Goal: Task Accomplishment & Management: Manage account settings

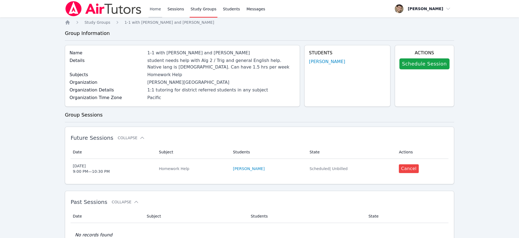
click at [156, 10] on link "Home" at bounding box center [155, 8] width 13 height 17
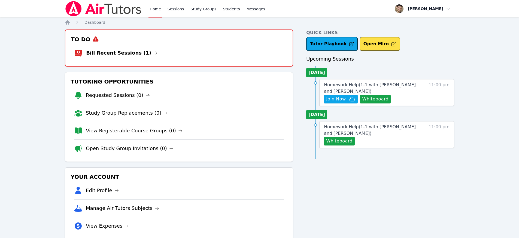
click at [124, 52] on link "Bill Recent Sessions (1)" at bounding box center [122, 53] width 72 height 8
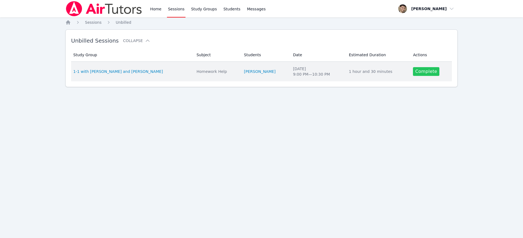
click at [426, 71] on link "Complete" at bounding box center [426, 71] width 26 height 9
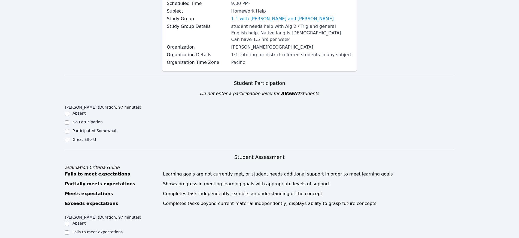
scroll to position [108, 0]
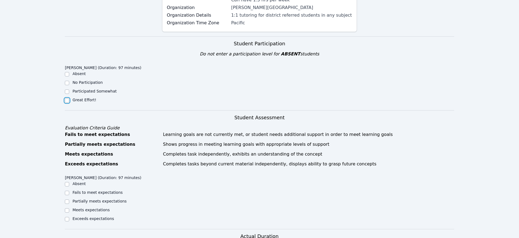
click at [68, 98] on input "Great Effort!" at bounding box center [67, 100] width 4 height 4
checkbox input "true"
click at [68, 208] on input "Meets expectations" at bounding box center [67, 210] width 4 height 4
checkbox input "true"
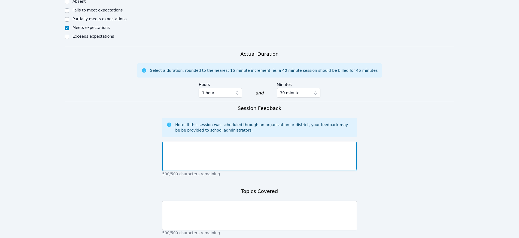
click at [194, 149] on textarea at bounding box center [259, 155] width 195 height 29
click at [250, 141] on textarea "great session, we did difficult math examples, in which she helped solved" at bounding box center [259, 155] width 195 height 29
click at [313, 142] on textarea "great session, we did difficult math examples, which she helped solved" at bounding box center [259, 155] width 195 height 29
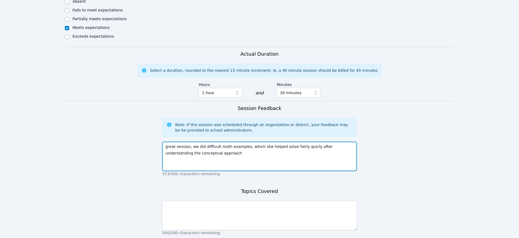
type textarea "great session, we did difficult math examples, which she helped solve fairly qu…"
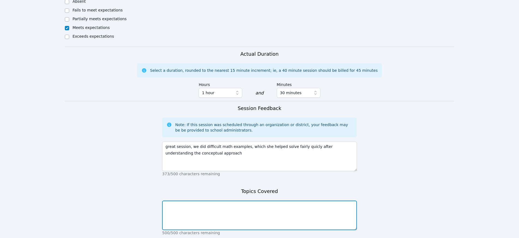
click at [188, 200] on textarea at bounding box center [259, 214] width 195 height 29
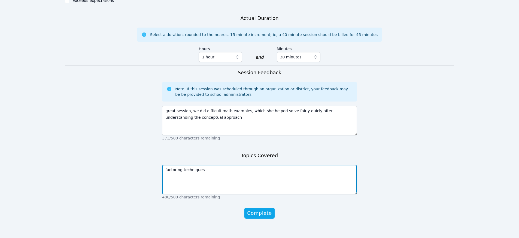
scroll to position [326, 0]
type textarea "factoring techniques"
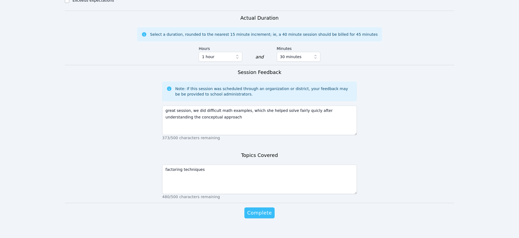
click at [260, 209] on span "Complete" at bounding box center [259, 213] width 25 height 8
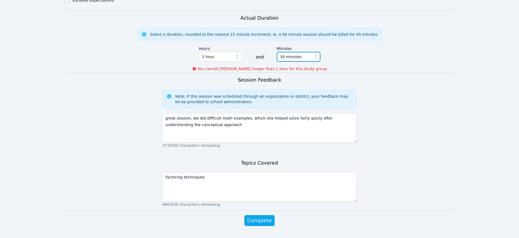
click at [289, 53] on span "30 minutes" at bounding box center [291, 56] width 22 height 7
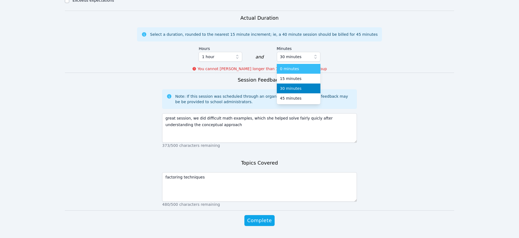
click at [291, 66] on span "0 minutes" at bounding box center [289, 68] width 19 height 5
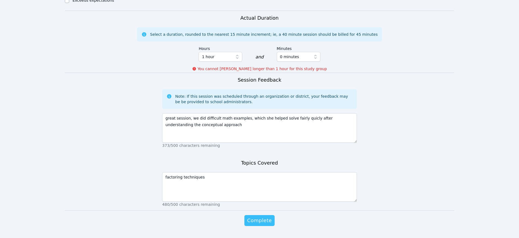
click at [255, 216] on span "Complete" at bounding box center [259, 220] width 25 height 8
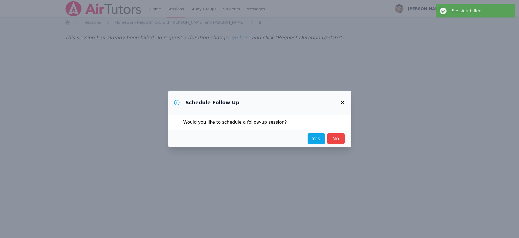
scroll to position [0, 0]
click at [322, 137] on link "Yes" at bounding box center [318, 138] width 17 height 11
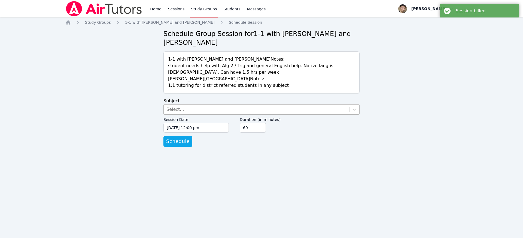
click at [172, 109] on div "Select..." at bounding box center [176, 109] width 18 height 7
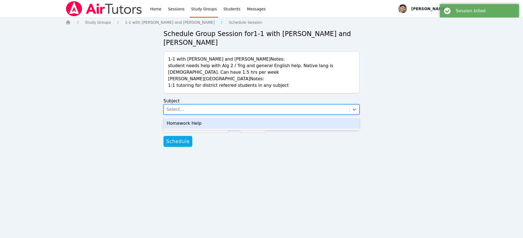
click at [181, 125] on div "Homework Help" at bounding box center [262, 123] width 196 height 11
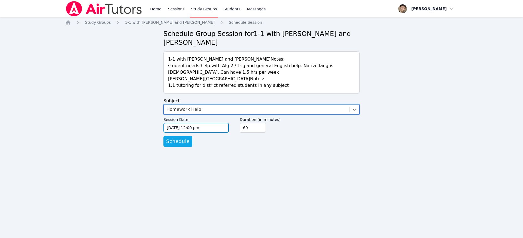
click at [179, 127] on input "[DATE] 12:00 pm" at bounding box center [196, 128] width 65 height 10
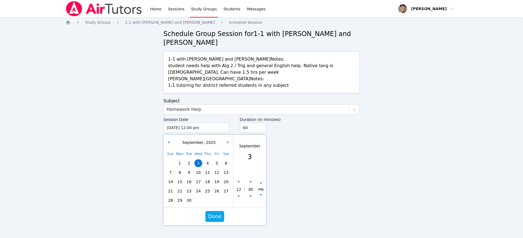
click at [180, 172] on span "8" at bounding box center [180, 172] width 8 height 8
click at [239, 180] on button "button" at bounding box center [238, 181] width 5 height 5
type input "[DATE] 01:00 pm"
type input "01"
click at [239, 180] on button "button" at bounding box center [238, 181] width 5 height 5
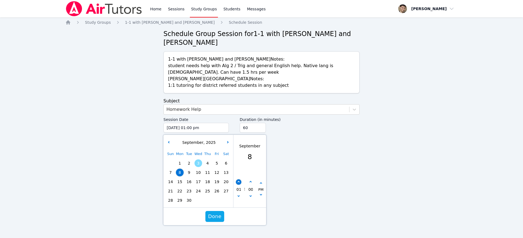
type input "[DATE] 02:00 pm"
type input "02"
click at [239, 180] on button "button" at bounding box center [238, 181] width 5 height 5
type input "[DATE] 03:00 pm"
type input "03"
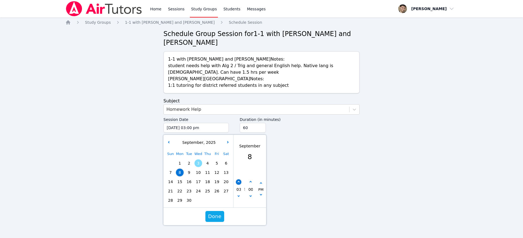
click at [239, 180] on button "button" at bounding box center [238, 181] width 5 height 5
type input "[DATE] 04:00 pm"
type input "04"
click at [239, 180] on button "button" at bounding box center [238, 181] width 5 height 5
type input "[DATE] 05:00 pm"
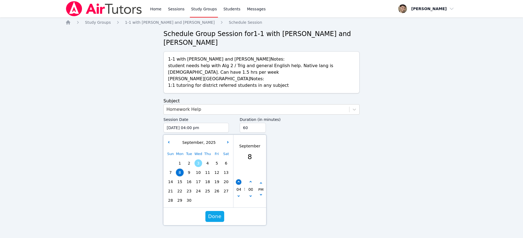
type input "05"
click at [239, 180] on button "button" at bounding box center [238, 181] width 5 height 5
type input "[DATE] 06:00 pm"
type input "06"
click at [239, 180] on button "button" at bounding box center [238, 181] width 5 height 5
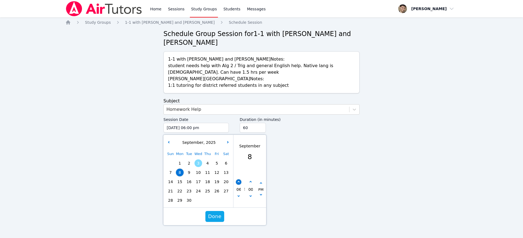
type input "[DATE] 07:00 pm"
type input "07"
click at [239, 180] on button "button" at bounding box center [238, 181] width 5 height 5
type input "[DATE] 08:00 pm"
type input "08"
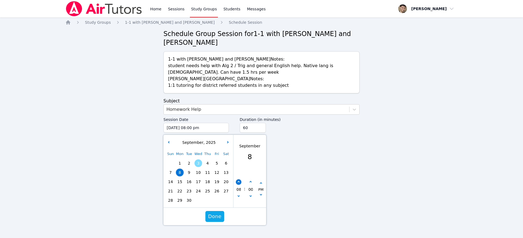
click at [239, 180] on button "button" at bounding box center [238, 181] width 5 height 5
type input "[DATE] 09:00 pm"
type input "09"
click at [217, 216] on span "Done" at bounding box center [214, 216] width 13 height 8
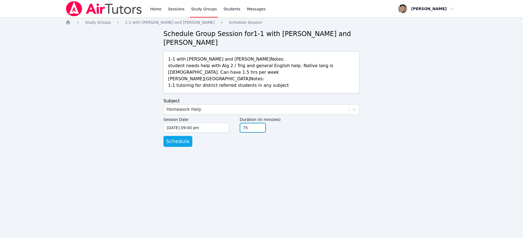
click at [261, 126] on input "75" at bounding box center [253, 128] width 26 height 10
type input "90"
click at [261, 126] on input "90" at bounding box center [253, 128] width 26 height 10
click at [176, 143] on span "Schedule" at bounding box center [177, 141] width 23 height 8
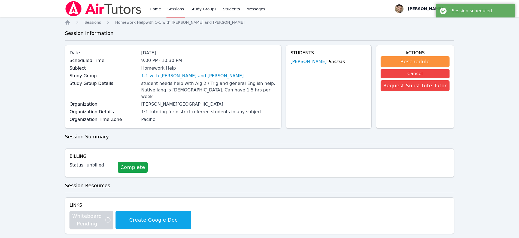
click at [176, 8] on link "Sessions" at bounding box center [176, 8] width 19 height 17
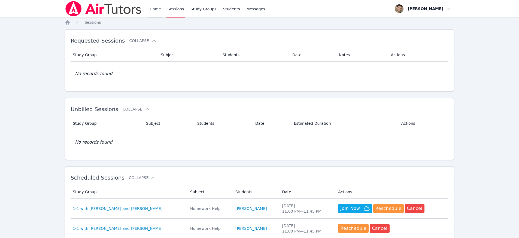
click at [153, 11] on link "Home" at bounding box center [155, 8] width 13 height 17
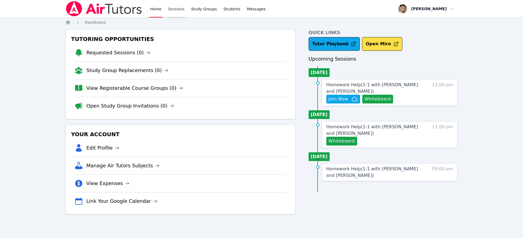
click at [176, 11] on link "Sessions" at bounding box center [176, 8] width 19 height 17
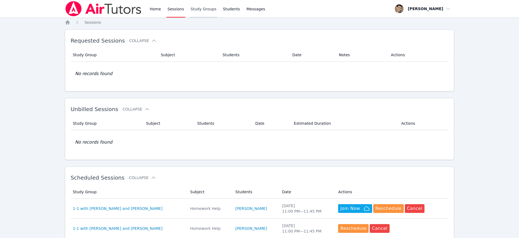
click at [211, 11] on link "Study Groups" at bounding box center [204, 8] width 28 height 17
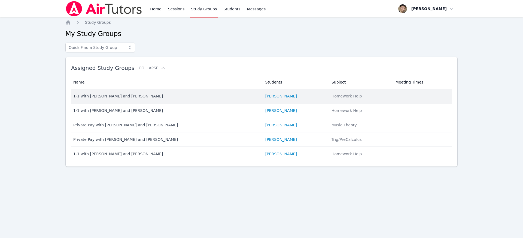
click at [153, 95] on div "1-1 with [PERSON_NAME] and [PERSON_NAME]" at bounding box center [166, 95] width 186 height 5
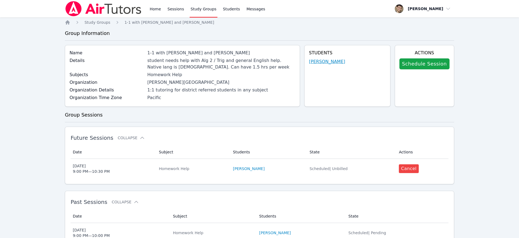
click at [322, 62] on link "[PERSON_NAME]" at bounding box center [327, 61] width 36 height 7
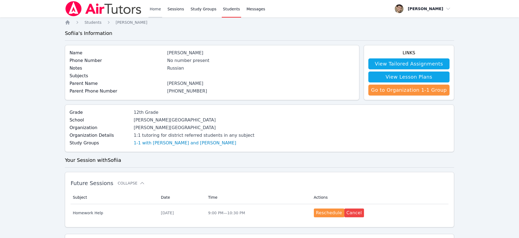
click at [158, 8] on link "Home" at bounding box center [155, 8] width 13 height 17
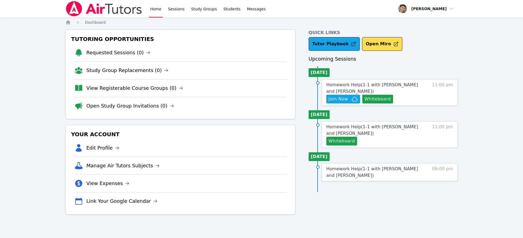
click at [157, 8] on link "Home" at bounding box center [155, 8] width 13 height 17
click at [157, 11] on link "Home" at bounding box center [155, 8] width 13 height 17
click at [379, 98] on button "Whiteboard" at bounding box center [377, 99] width 31 height 9
click at [158, 13] on link "Home" at bounding box center [155, 8] width 13 height 17
click at [172, 11] on link "Sessions" at bounding box center [176, 8] width 19 height 17
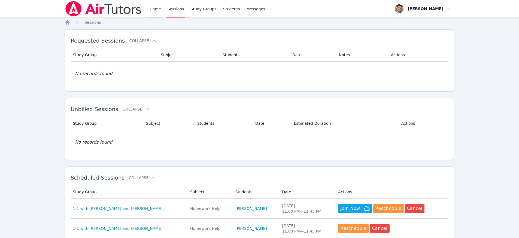
click at [158, 10] on link "Home" at bounding box center [155, 8] width 13 height 17
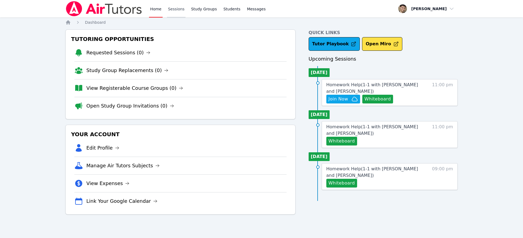
click at [174, 10] on link "Sessions" at bounding box center [176, 8] width 19 height 17
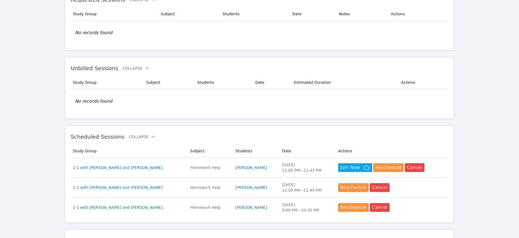
scroll to position [42, 0]
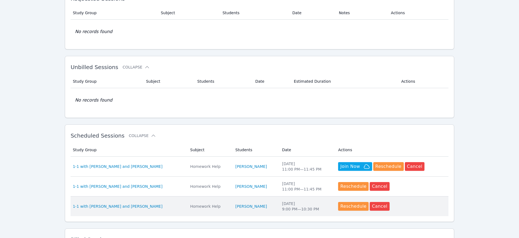
drag, startPoint x: 266, startPoint y: 206, endPoint x: 233, endPoint y: 207, distance: 32.7
click at [233, 207] on td "Students [PERSON_NAME]" at bounding box center [255, 206] width 47 height 20
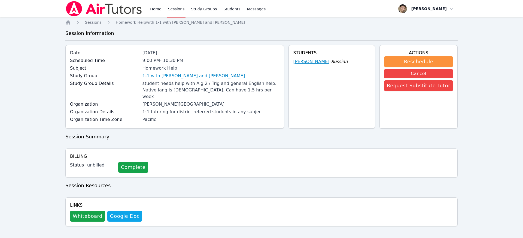
drag, startPoint x: 295, startPoint y: 62, endPoint x: 329, endPoint y: 63, distance: 33.6
click at [329, 63] on div "Students [PERSON_NAME] - Russian" at bounding box center [332, 86] width 87 height 83
copy link "[PERSON_NAME]"
